Goal: Information Seeking & Learning: Learn about a topic

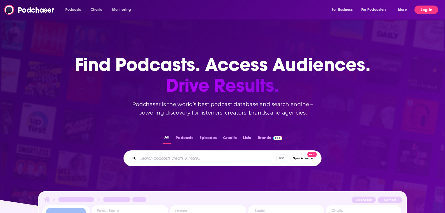
click at [426, 8] on button "Log In" at bounding box center [426, 10] width 24 height 8
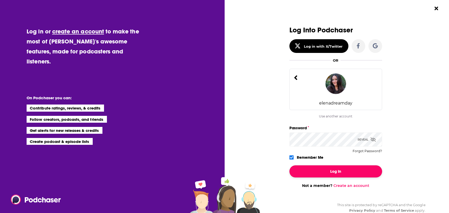
click at [336, 174] on button "Log In" at bounding box center [335, 171] width 93 height 12
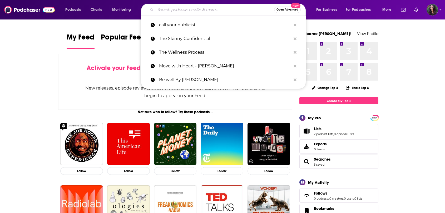
click at [175, 13] on input "Search podcasts, credits, & more..." at bounding box center [215, 10] width 118 height 8
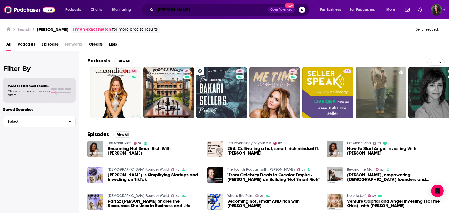
click at [185, 8] on input "[PERSON_NAME]" at bounding box center [212, 10] width 112 height 8
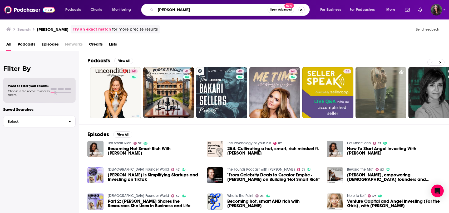
click at [185, 8] on input "[PERSON_NAME]" at bounding box center [212, 10] width 112 height 8
type input "Hot Smart Rich"
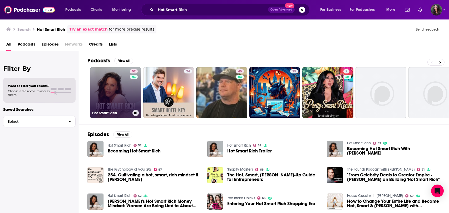
click at [102, 95] on link "52 Hot Smart Rich" at bounding box center [115, 92] width 51 height 51
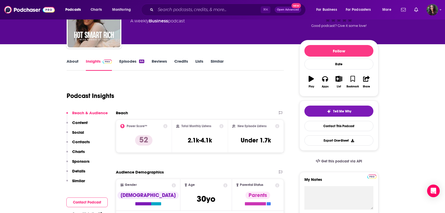
scroll to position [41, 0]
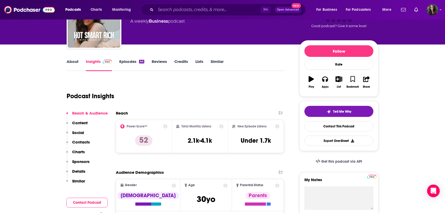
click at [221, 175] on div "Audience Demographics" at bounding box center [200, 174] width 168 height 9
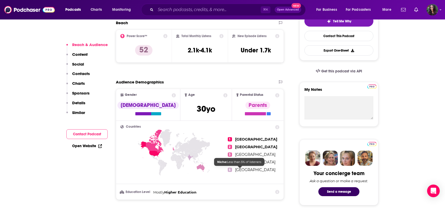
scroll to position [132, 0]
